Goal: Find specific page/section

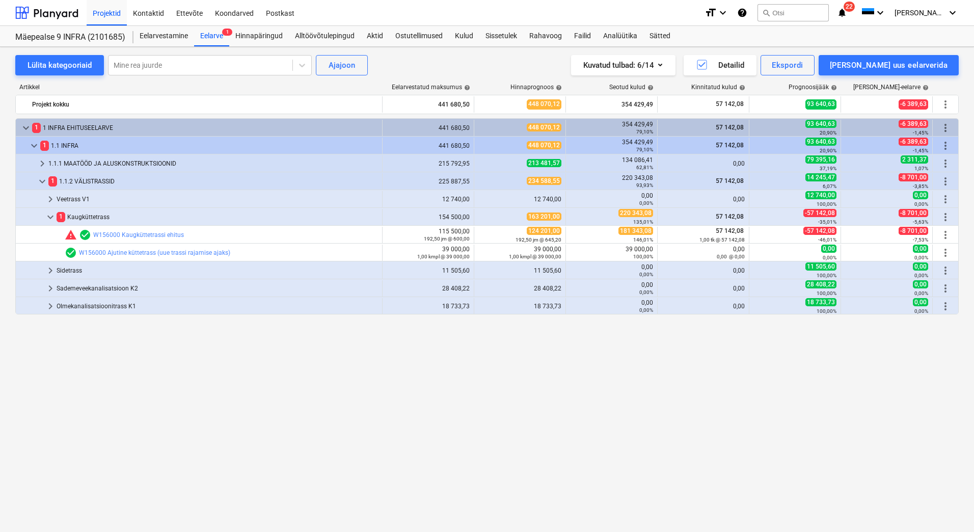
click at [159, 350] on div "keyboard_arrow_down 1 1 INFRA EHITUSEELARVE 441 680,50 448 070,12 354 429,49 79…" at bounding box center [487, 303] width 944 height 371
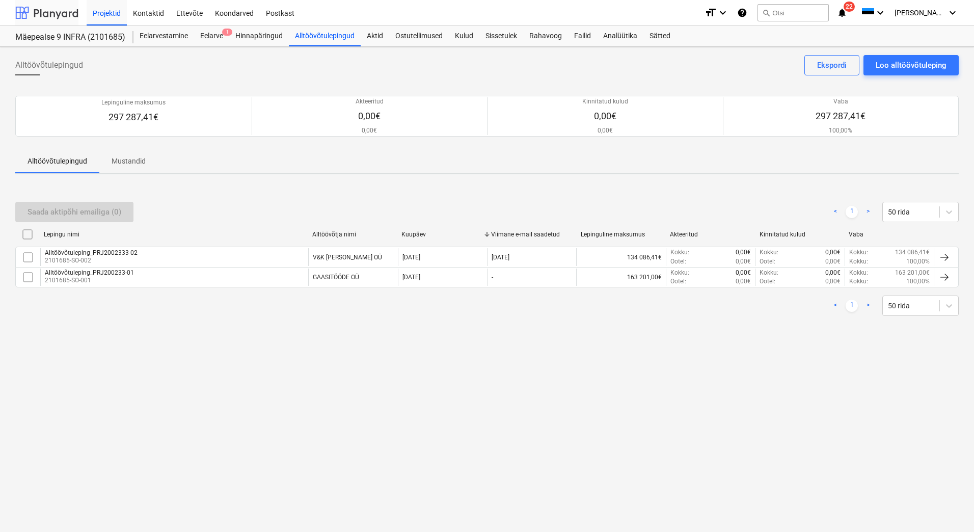
click at [46, 14] on div at bounding box center [46, 12] width 63 height 25
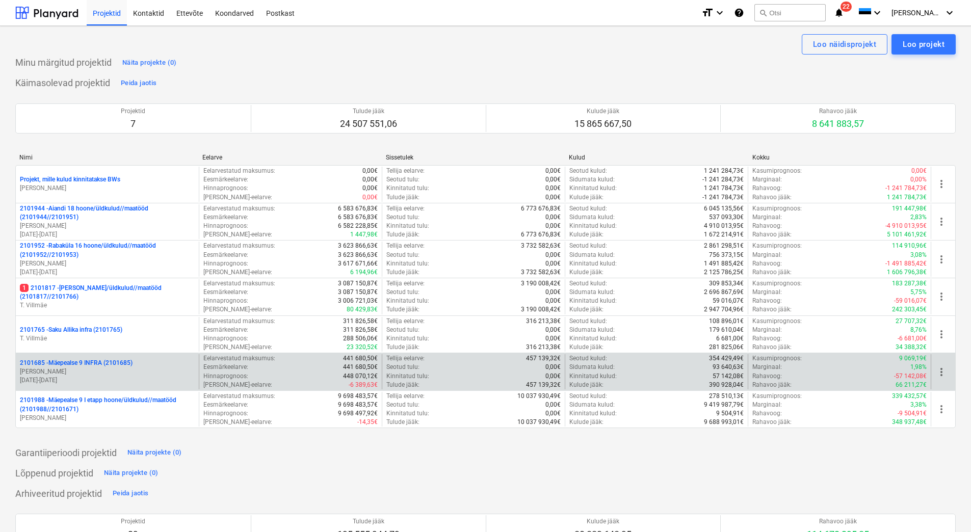
click at [80, 375] on p "[PERSON_NAME]" at bounding box center [107, 371] width 175 height 9
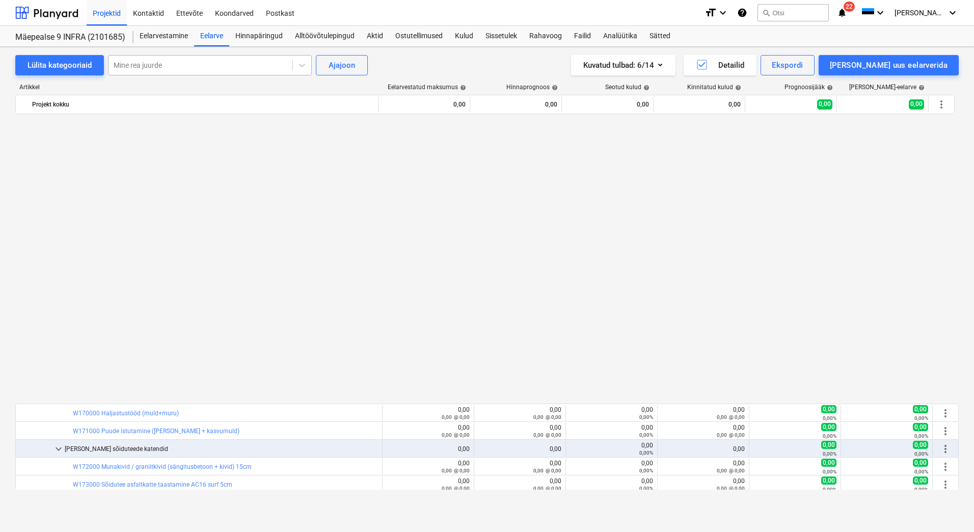
click at [184, 65] on div at bounding box center [201, 65] width 174 height 10
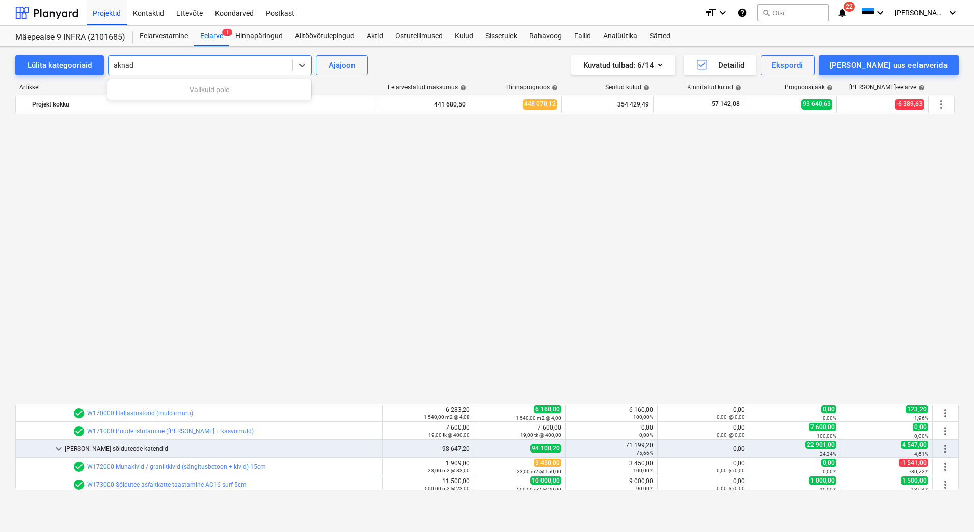
scroll to position [645, 0]
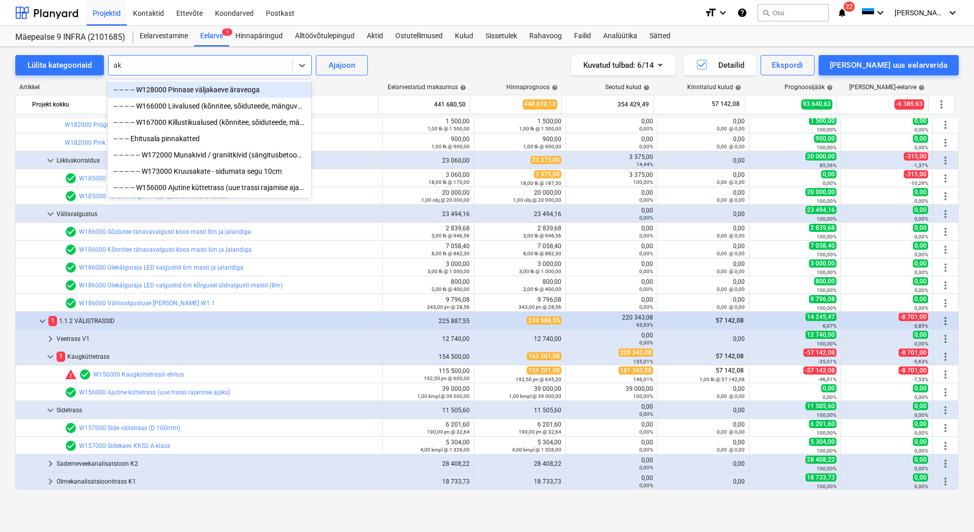
type input "a"
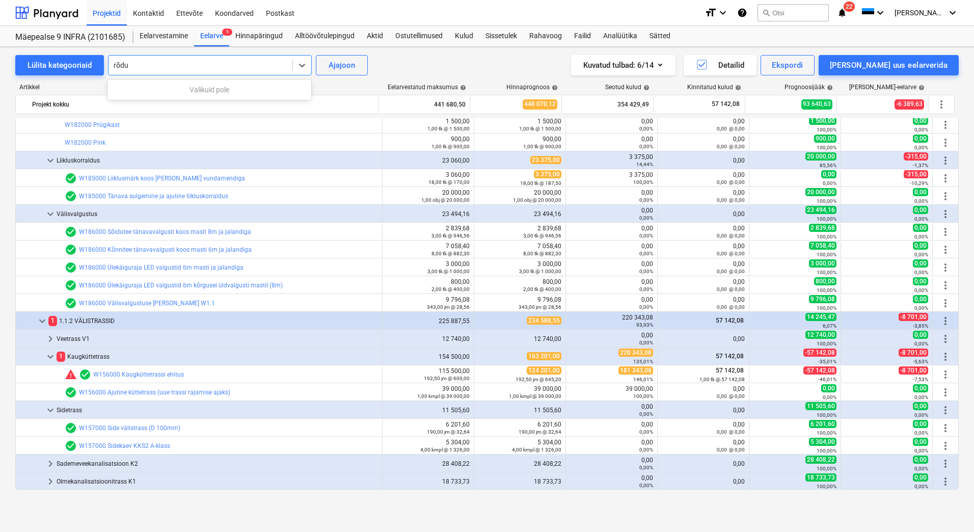
type input "rõdu"
click at [165, 62] on div at bounding box center [201, 65] width 174 height 10
type input "P"
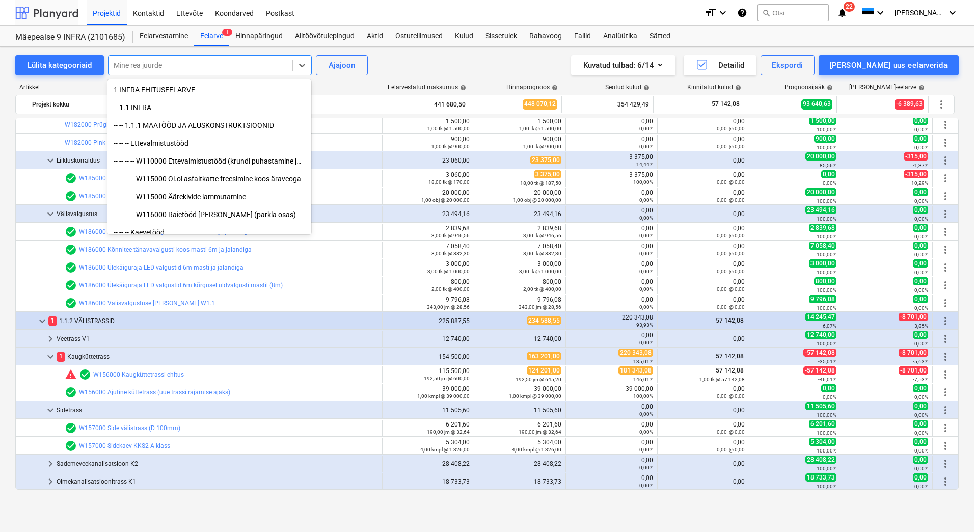
click at [36, 10] on div at bounding box center [46, 12] width 63 height 25
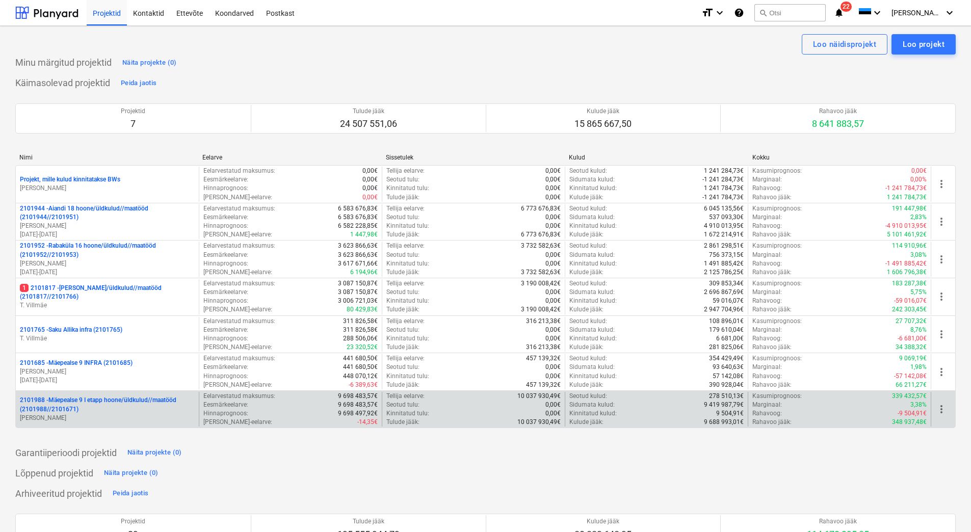
click at [77, 402] on p "2101988 - Mäepealse 9 I etapp hoone/üldkulud//maatööd (2101988//2101671)" at bounding box center [107, 404] width 175 height 17
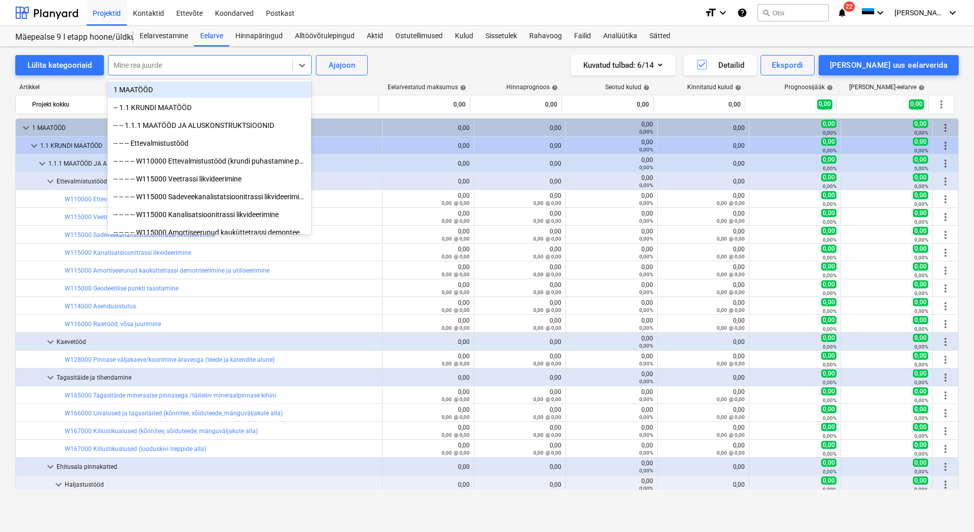
click at [135, 65] on div at bounding box center [201, 65] width 174 height 10
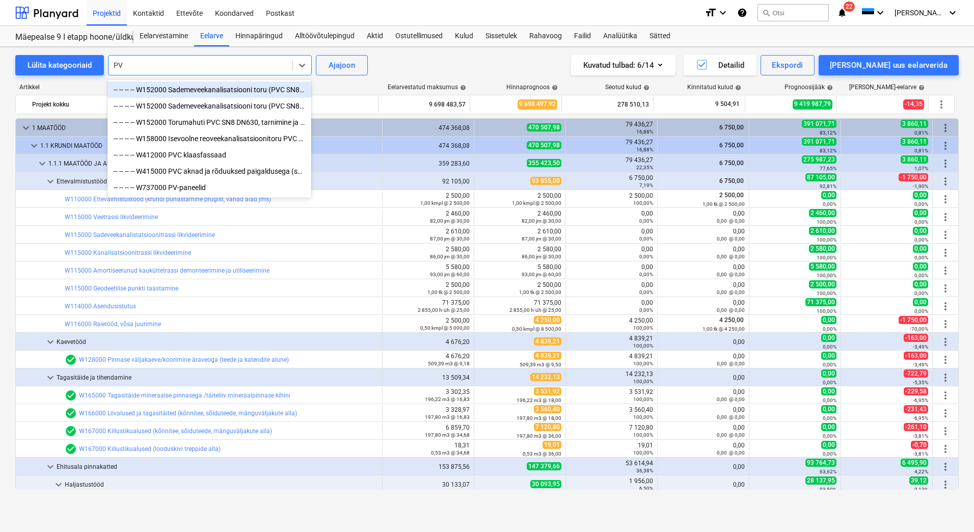
type input "PVC"
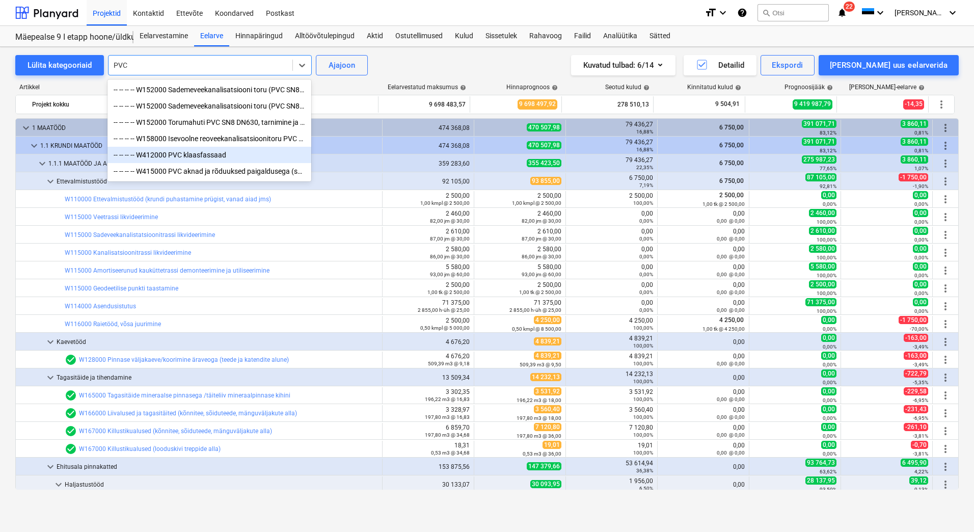
click at [199, 158] on div "-- -- -- -- W412000 PVC klaasfassaad" at bounding box center [209, 155] width 204 height 16
